Goal: Information Seeking & Learning: Learn about a topic

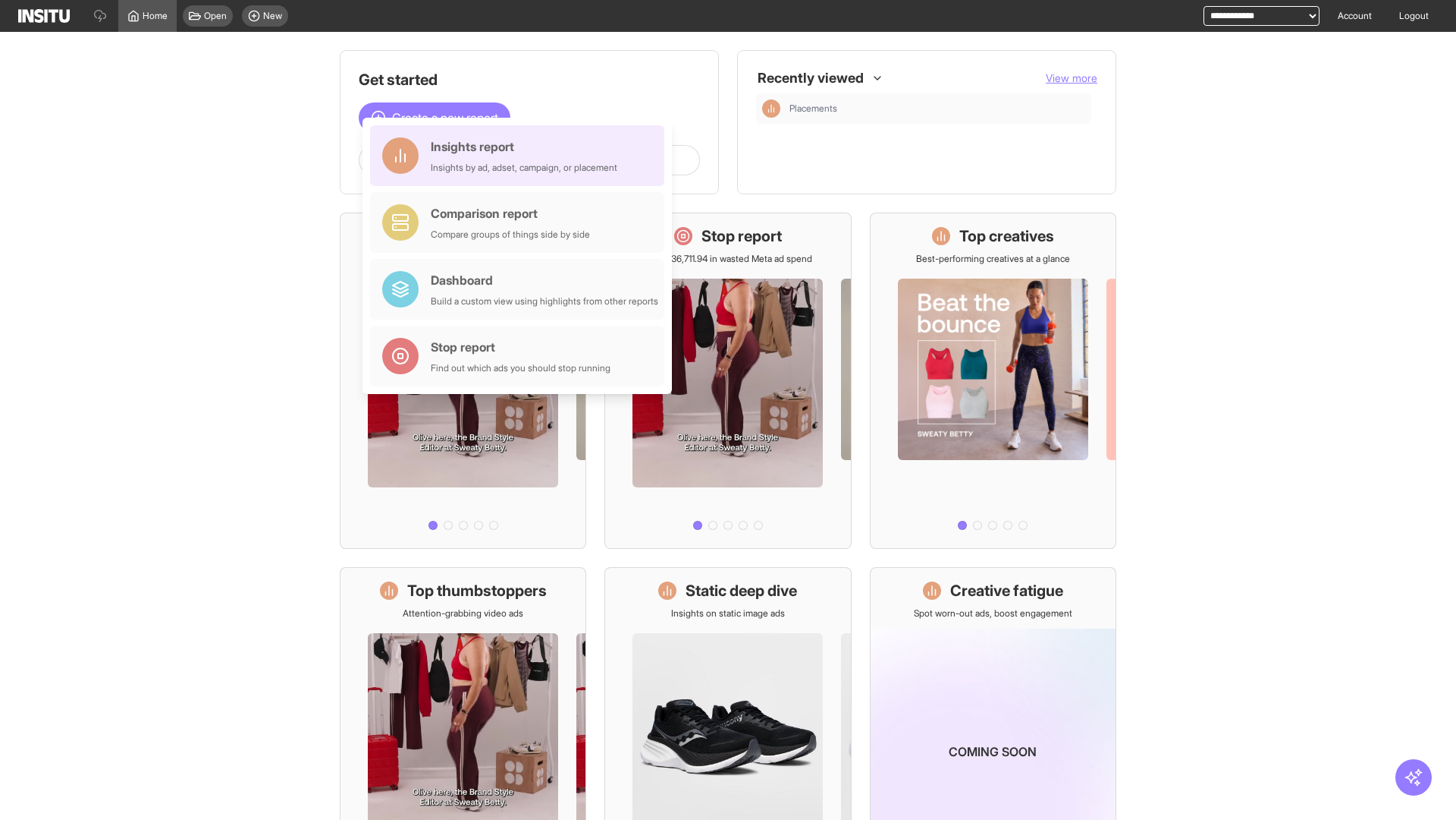
click at [521, 156] on div "Insights report Insights by ad, adset, campaign, or placement" at bounding box center [524, 156] width 186 height 36
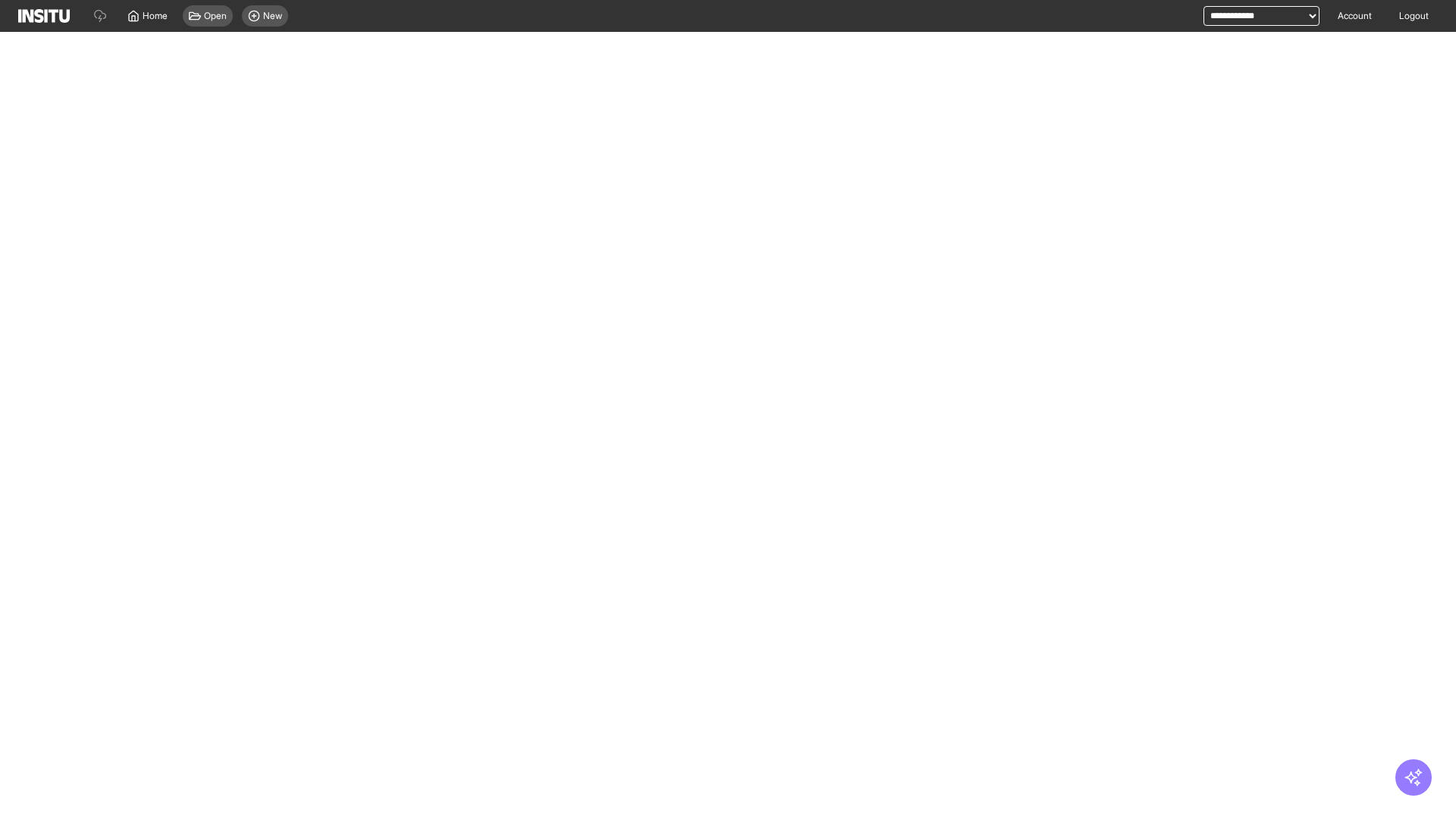
select select "**"
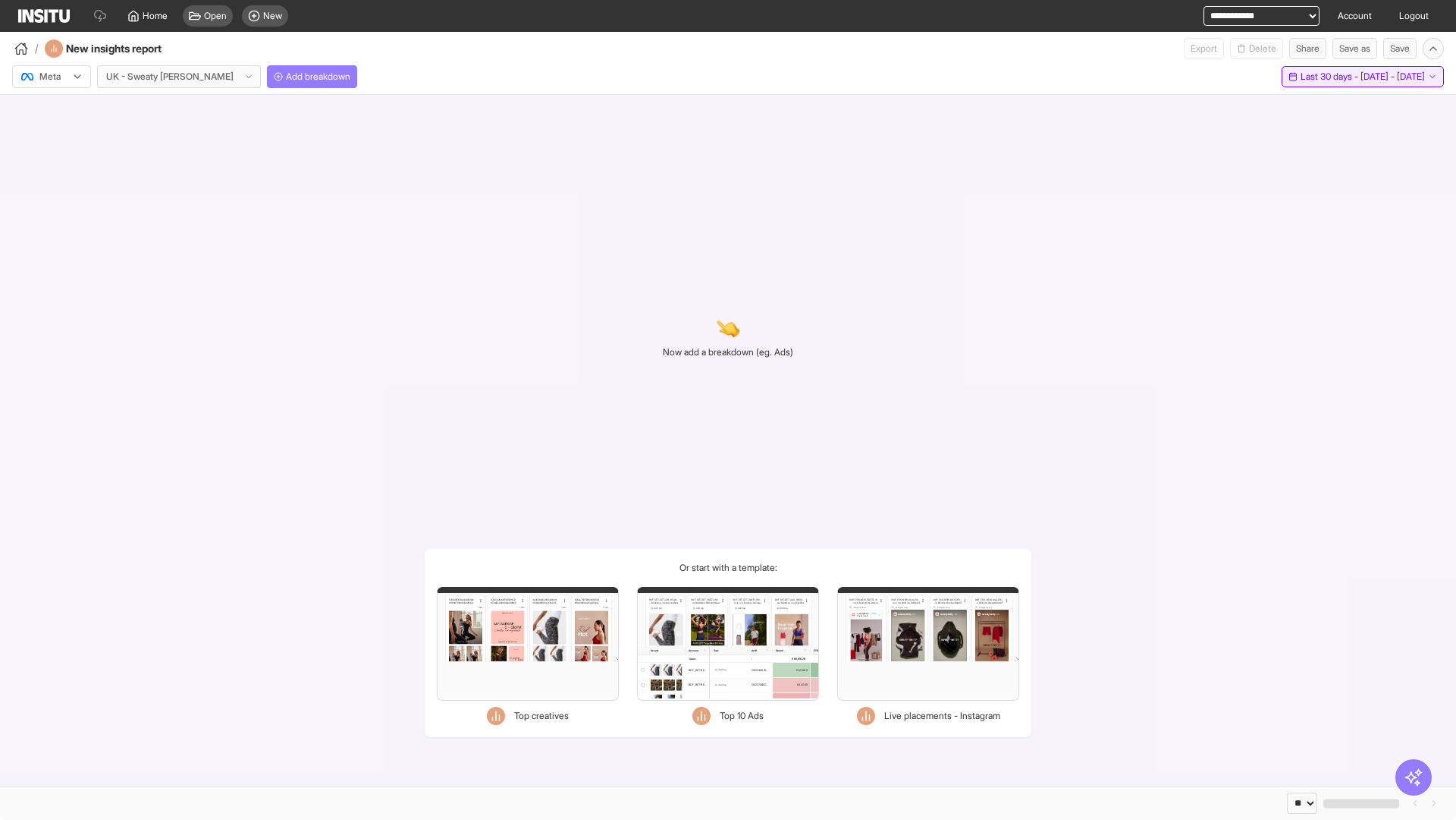
click at [1328, 77] on span "Last 30 days - [DATE] - [DATE]" at bounding box center [1363, 77] width 124 height 12
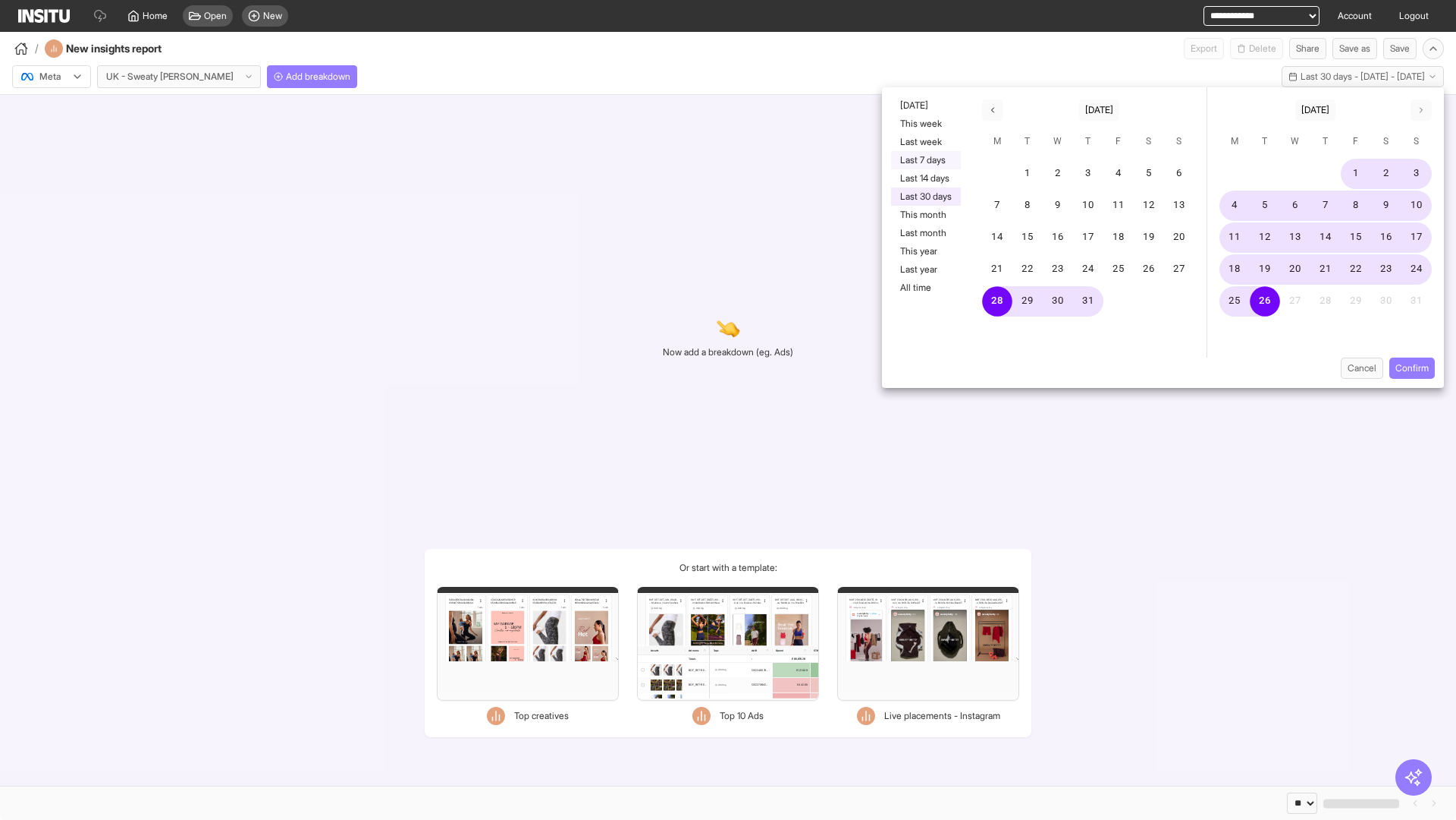
click at [924, 160] on button "Last 7 days" at bounding box center [926, 160] width 70 height 18
